Goal: Information Seeking & Learning: Learn about a topic

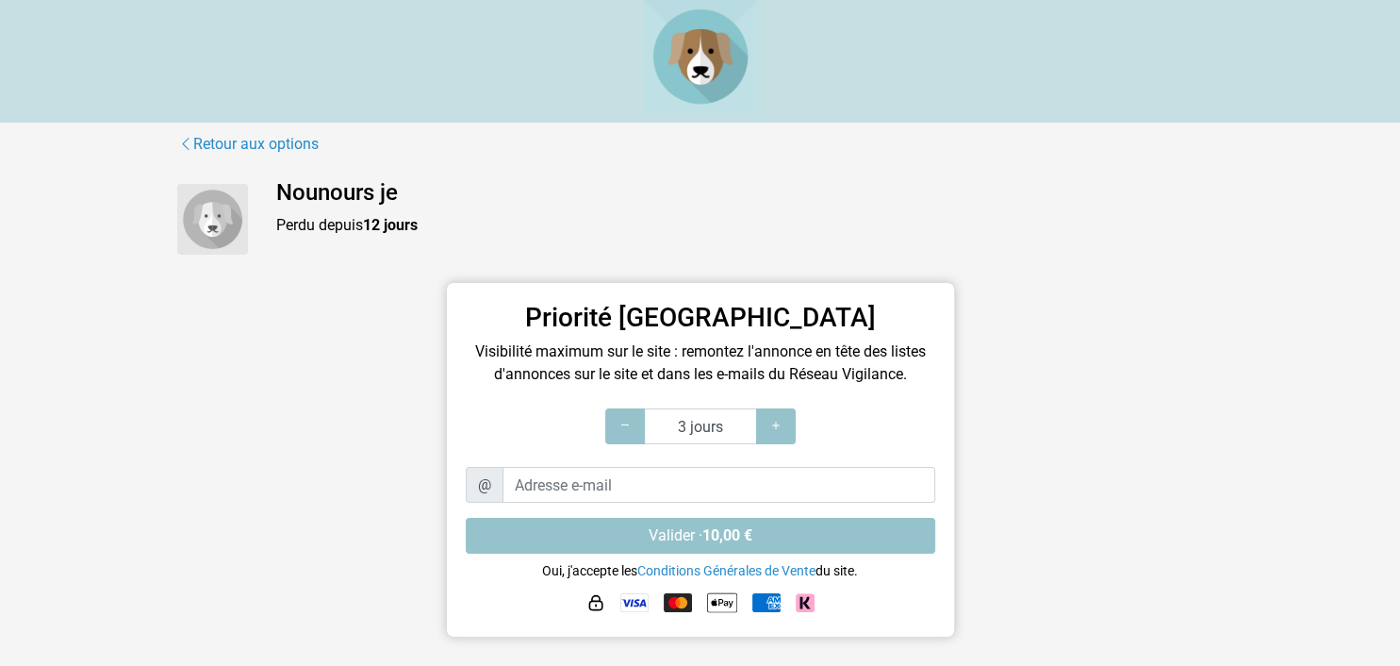
click at [193, 232] on img at bounding box center [212, 219] width 71 height 71
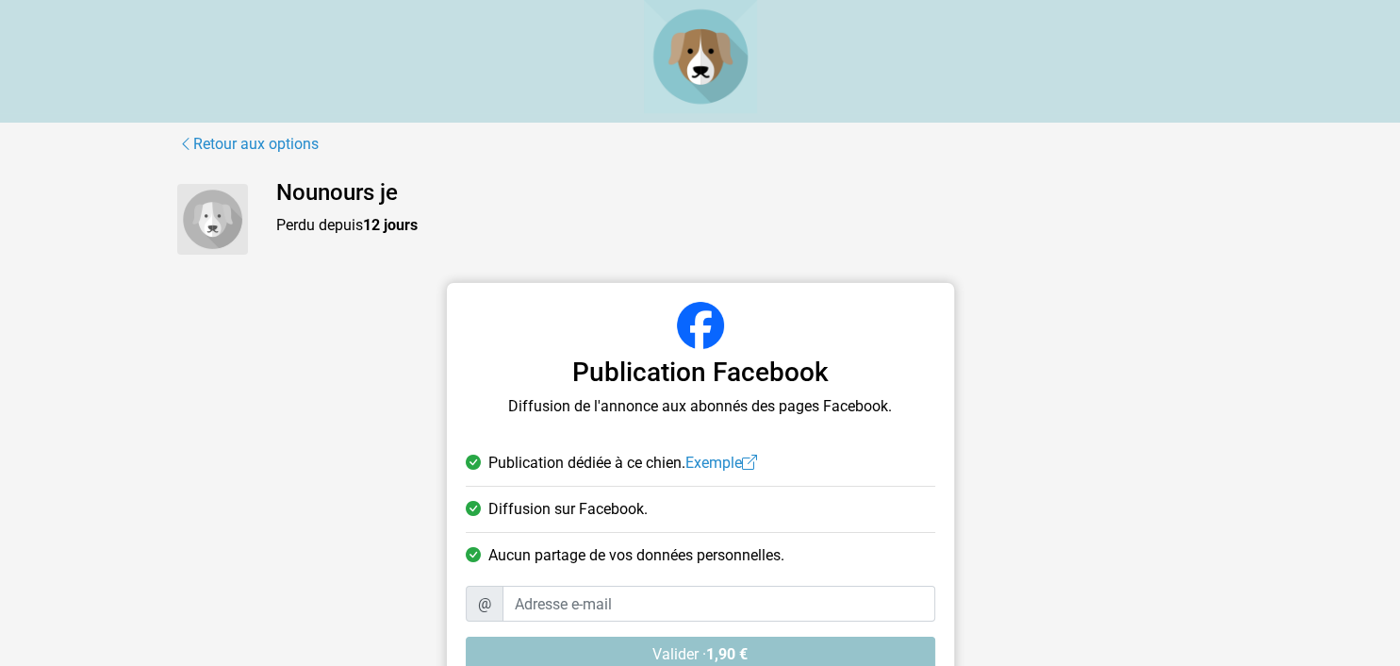
drag, startPoint x: 1109, startPoint y: 512, endPoint x: 476, endPoint y: 710, distance: 663.1
click at [210, 228] on img at bounding box center [212, 219] width 71 height 71
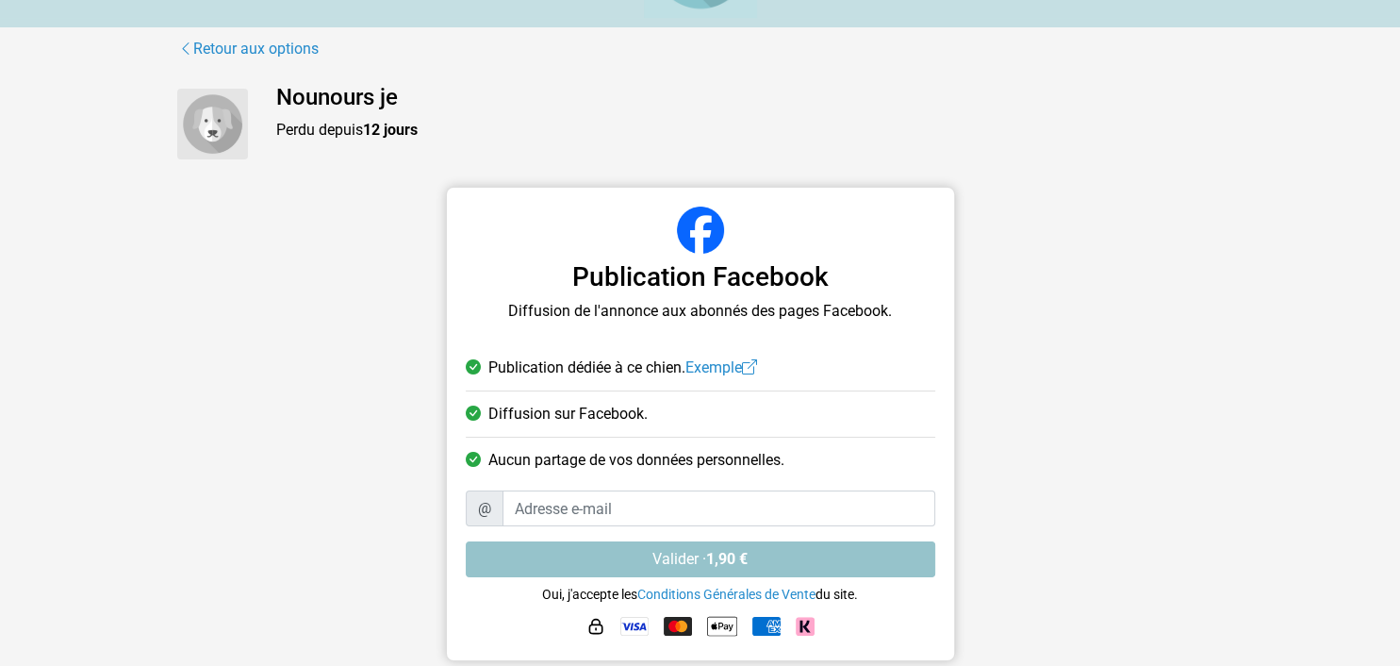
scroll to position [98, 0]
